Goal: Task Accomplishment & Management: Use online tool/utility

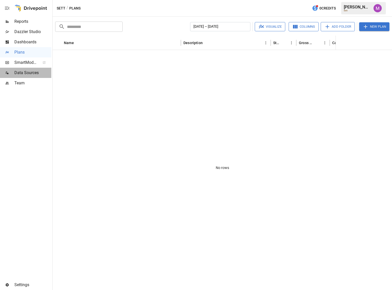
click at [30, 75] on span "Data Sources" at bounding box center [32, 73] width 37 height 6
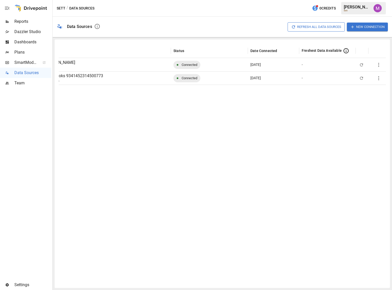
scroll to position [0, 45]
click at [377, 77] on icon "button" at bounding box center [376, 78] width 6 height 6
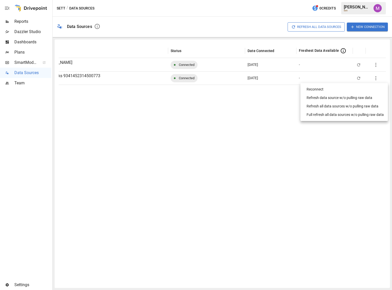
click at [356, 115] on div "Full refresh all data sources w/o pulling raw data" at bounding box center [344, 114] width 77 height 5
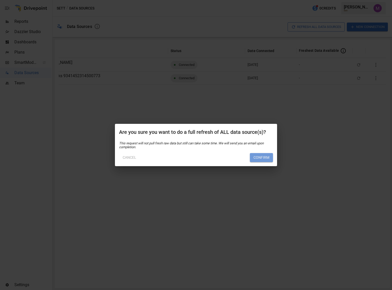
click at [263, 158] on button "Confirm" at bounding box center [261, 157] width 23 height 9
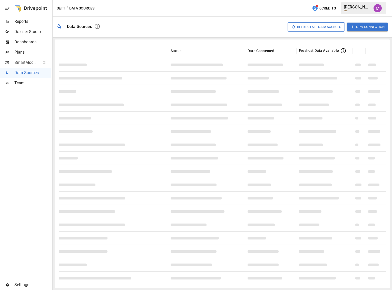
click at [260, 11] on div "Sett / Data Sources 0 Credits [PERSON_NAME]" at bounding box center [222, 8] width 339 height 16
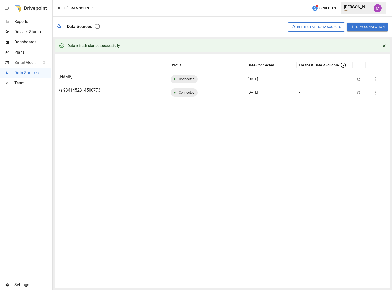
click at [200, 161] on div at bounding box center [200, 191] width 372 height 185
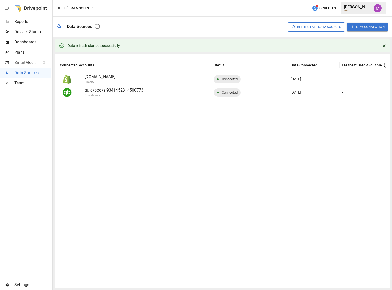
scroll to position [0, 0]
click at [208, 14] on div "Sett / Data Sources 0 Credits [PERSON_NAME]" at bounding box center [222, 8] width 339 height 16
click at [376, 5] on img "Umer Muhammed" at bounding box center [377, 8] width 8 height 8
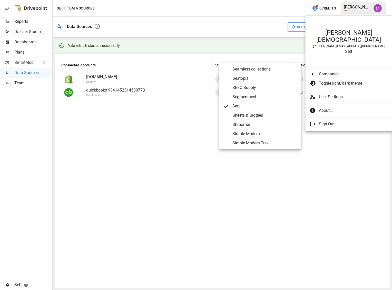
scroll to position [2299, 0]
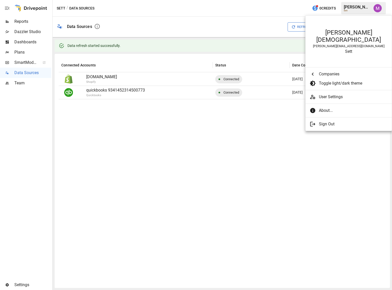
click at [379, 7] on div at bounding box center [196, 145] width 392 height 290
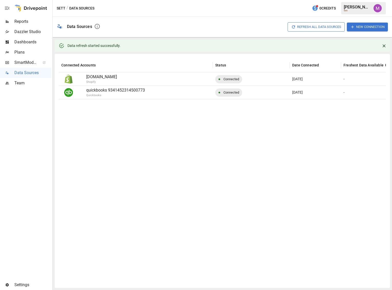
click at [377, 8] on img "Umer Muhammed" at bounding box center [377, 8] width 8 height 8
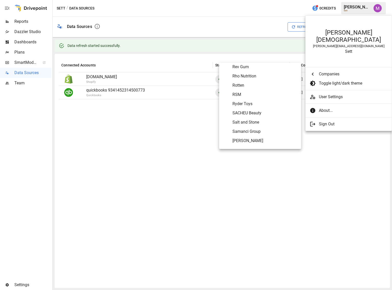
scroll to position [2153, 0]
drag, startPoint x: 252, startPoint y: 77, endPoint x: 249, endPoint y: 84, distance: 8.5
click at [249, 84] on div "The Absorption Company [PERSON_NAME]'s Ice Cream AlexFlokTest Alloy Aloha Alps …" at bounding box center [260, 106] width 82 height 82
click at [249, 84] on span "Rotten" at bounding box center [264, 85] width 65 height 6
